Goal: Task Accomplishment & Management: Use online tool/utility

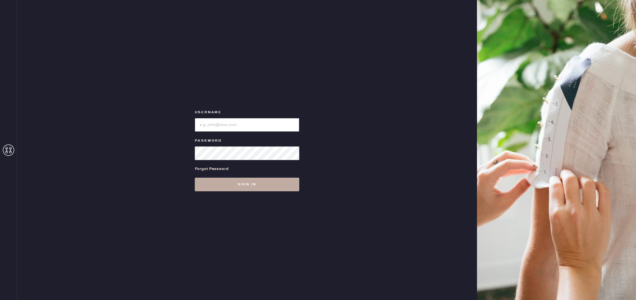
type input "reformationuppereastside"
click at [258, 184] on button "Sign in" at bounding box center [247, 185] width 104 height 14
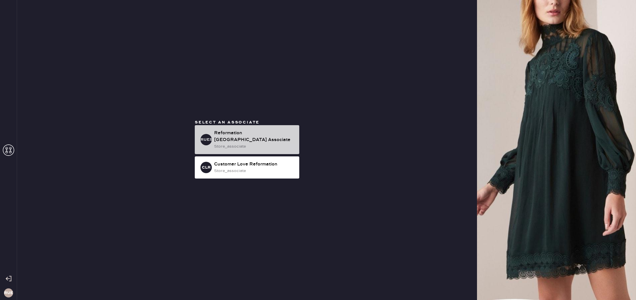
click at [233, 145] on div "store_associate" at bounding box center [254, 146] width 81 height 6
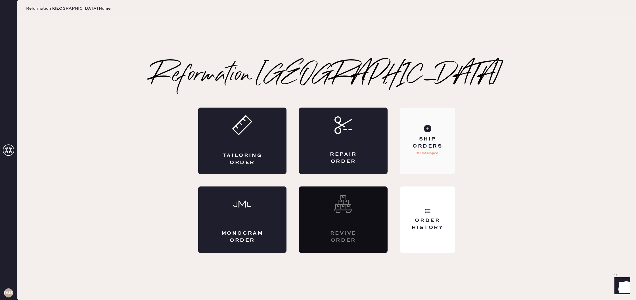
click at [428, 137] on div "Ship Orders" at bounding box center [427, 143] width 46 height 14
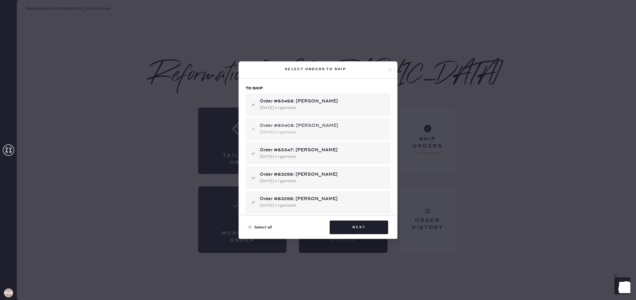
click at [252, 129] on div "Order #83408: [PERSON_NAME] [DATE] • 1 garment" at bounding box center [318, 129] width 145 height 22
checkbox input "false"
click at [254, 105] on div "Order #83458: [PERSON_NAME] [DATE] • 1 garment" at bounding box center [318, 104] width 145 height 22
checkbox input "false"
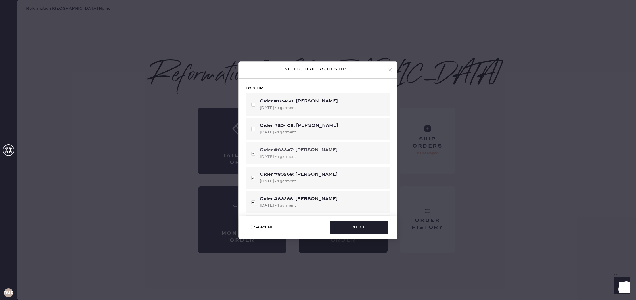
click at [252, 152] on div "Order #83347: [PERSON_NAME] [DATE] • 1 garment" at bounding box center [318, 153] width 145 height 22
checkbox input "false"
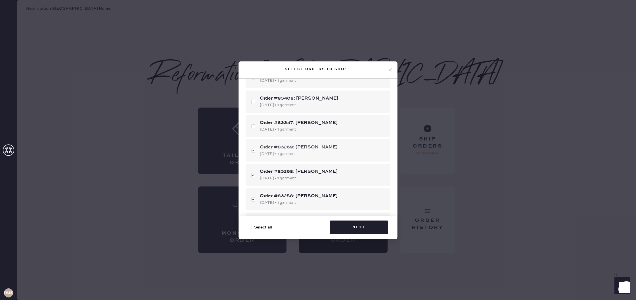
scroll to position [28, 0]
click at [252, 175] on div "Order #83268: [PERSON_NAME] [DATE] • 1 garment" at bounding box center [318, 174] width 145 height 22
checkbox input "false"
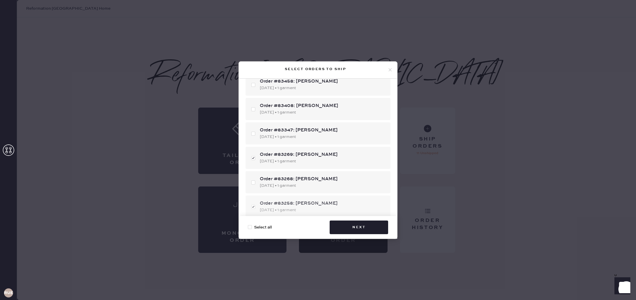
scroll to position [19, 0]
click at [252, 159] on div "Order #83269: [PERSON_NAME] [DATE] • 1 garment" at bounding box center [318, 159] width 145 height 22
checkbox input "false"
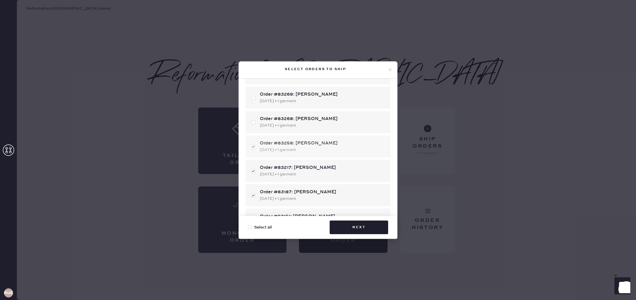
click at [253, 147] on div "Order #83258: [PERSON_NAME] [DATE] • 1 garment" at bounding box center [318, 146] width 145 height 22
checkbox input "false"
click at [253, 195] on div "Order #83187: [PERSON_NAME] [DATE] • 1 garment" at bounding box center [318, 195] width 145 height 22
checkbox input "false"
click at [253, 170] on div "Order #83217: [PERSON_NAME] [DATE] • 1 garment" at bounding box center [318, 171] width 145 height 22
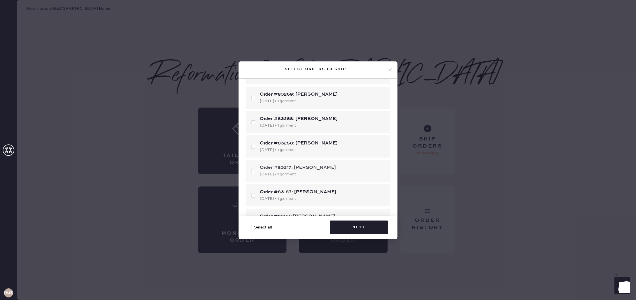
checkbox input "false"
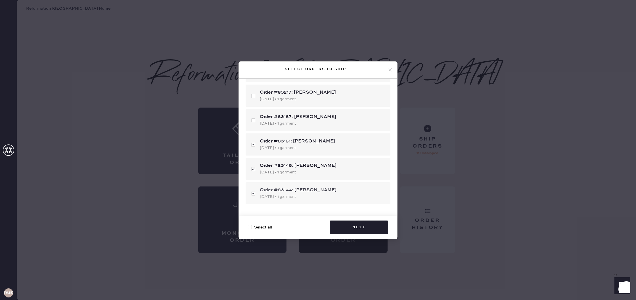
scroll to position [154, 0]
click at [254, 145] on div "Order #83151: [PERSON_NAME] [DATE] • 1 garment" at bounding box center [318, 145] width 145 height 22
checkbox input "false"
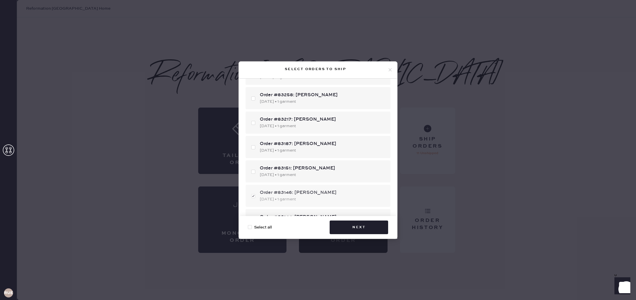
click at [253, 196] on div "Order #83146: [PERSON_NAME] [DATE] • 1 garment" at bounding box center [318, 196] width 145 height 22
checkbox input "false"
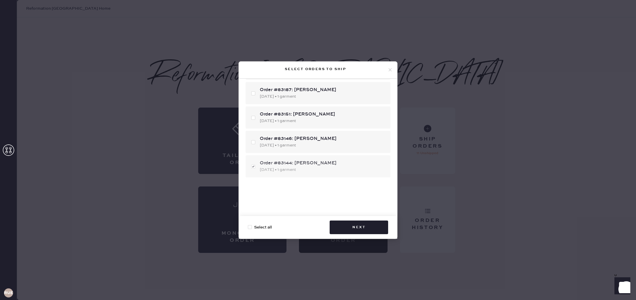
click at [253, 166] on div "Order #83144: [PERSON_NAME] [DATE] • 1 garment" at bounding box center [318, 166] width 145 height 22
checkbox input "true"
click at [250, 227] on div at bounding box center [250, 227] width 4 height 4
click at [248, 225] on input "Select all" at bounding box center [248, 224] width 0 height 0
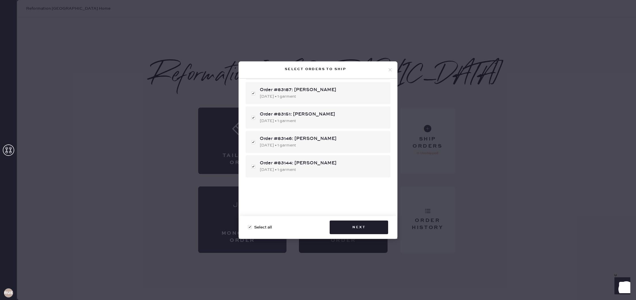
checkbox input "true"
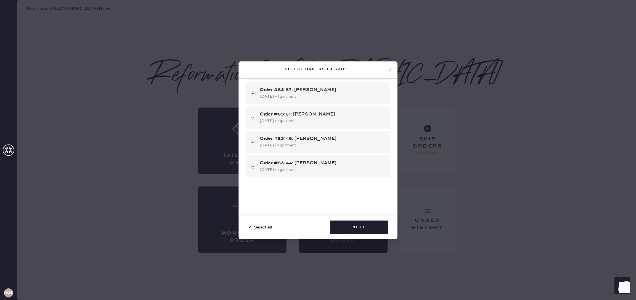
checkbox input "true"
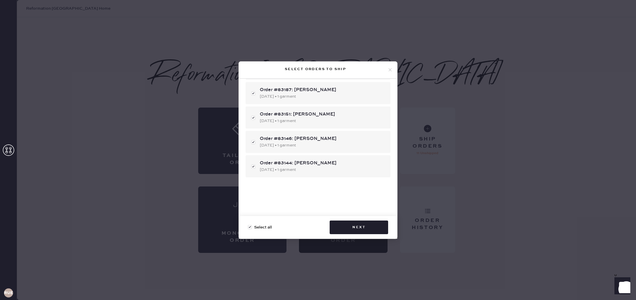
checkbox input "true"
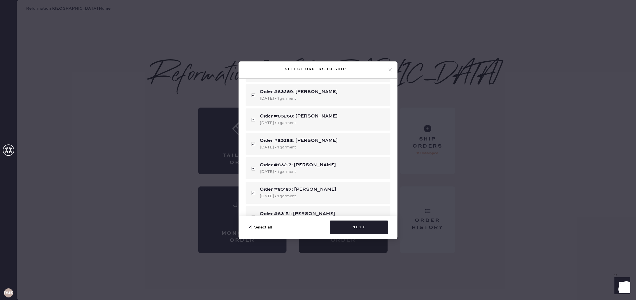
scroll to position [76, 0]
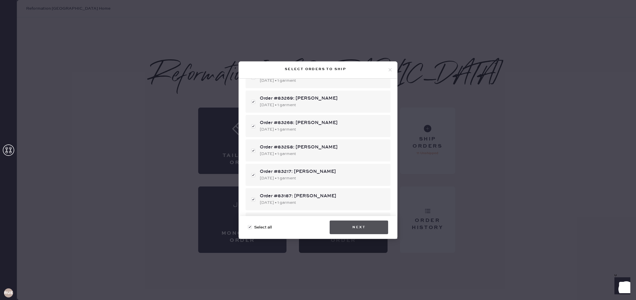
click at [358, 225] on button "Next" at bounding box center [359, 228] width 58 height 14
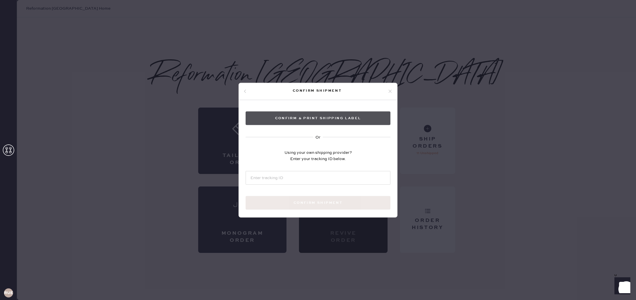
click at [313, 116] on button "Confirm & Print shipping label" at bounding box center [318, 118] width 145 height 14
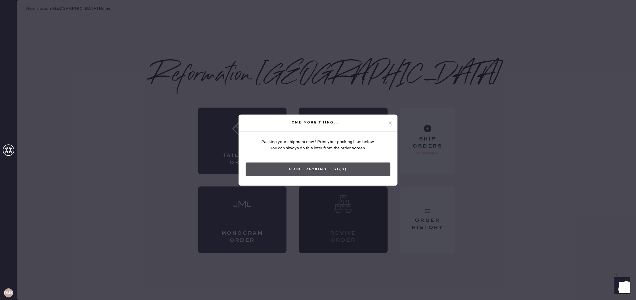
click at [320, 168] on button "Print Packing List(s)" at bounding box center [318, 169] width 145 height 14
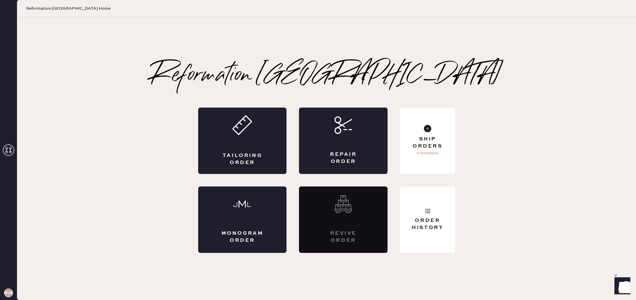
scroll to position [0, 0]
click at [441, 143] on div "Ship Orders" at bounding box center [427, 143] width 46 height 14
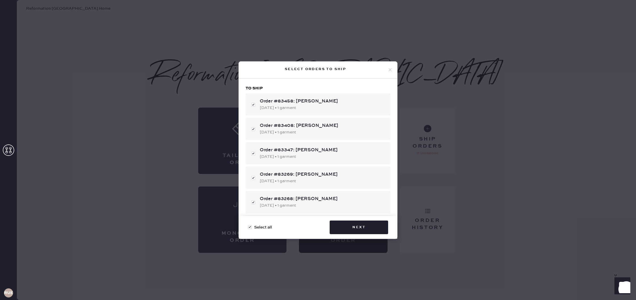
click at [495, 146] on div "Select orders to ship To ship Order #83458: [PERSON_NAME] [DATE] • 1 garment Or…" at bounding box center [318, 150] width 636 height 300
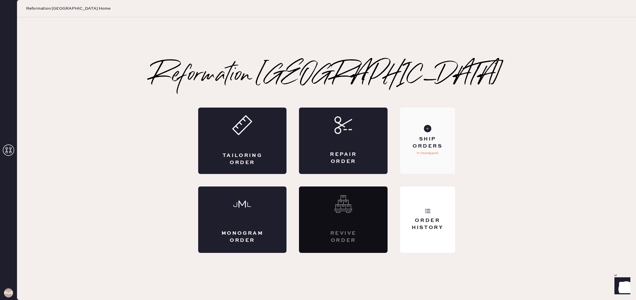
click at [443, 140] on div "Ship Orders" at bounding box center [427, 143] width 46 height 14
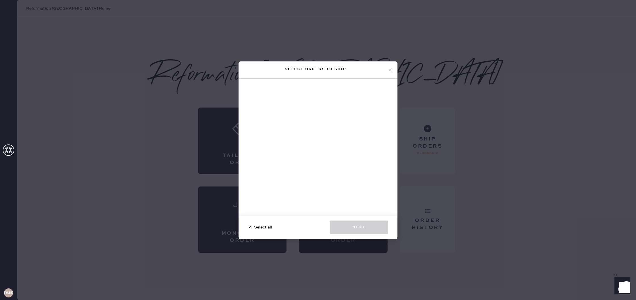
click at [498, 204] on div "Select orders to ship Select all Next" at bounding box center [318, 150] width 636 height 300
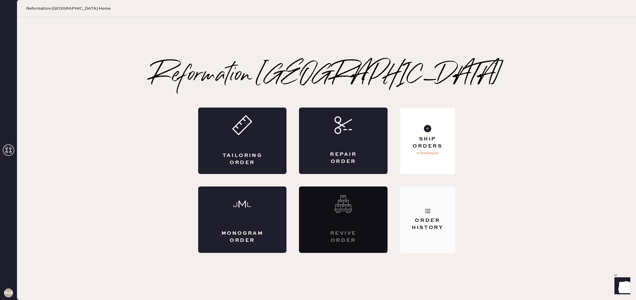
click at [431, 220] on div "Order History" at bounding box center [427, 224] width 46 height 14
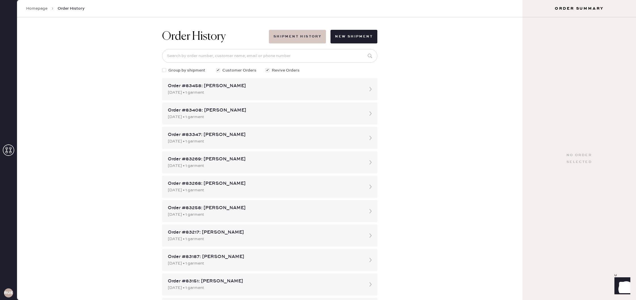
click at [310, 35] on button "Shipment History" at bounding box center [297, 37] width 57 height 14
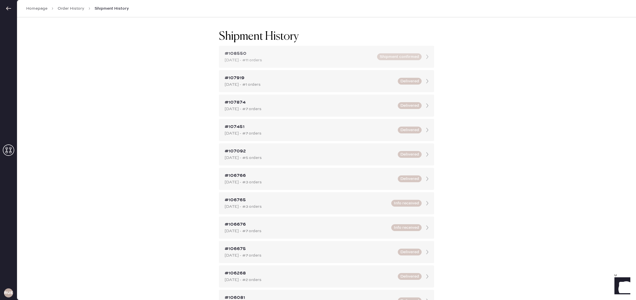
click at [415, 56] on button "Shipment confirmed" at bounding box center [399, 56] width 45 height 7
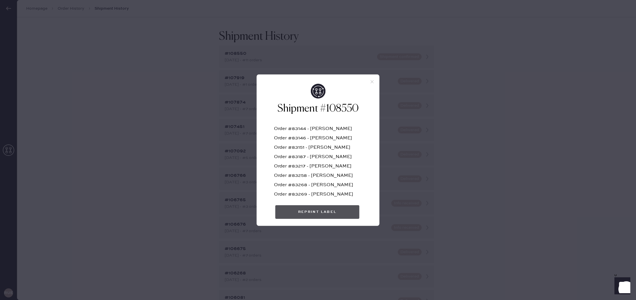
click at [326, 211] on button "Reprint Label" at bounding box center [317, 212] width 84 height 14
